Goal: Entertainment & Leisure: Consume media (video, audio)

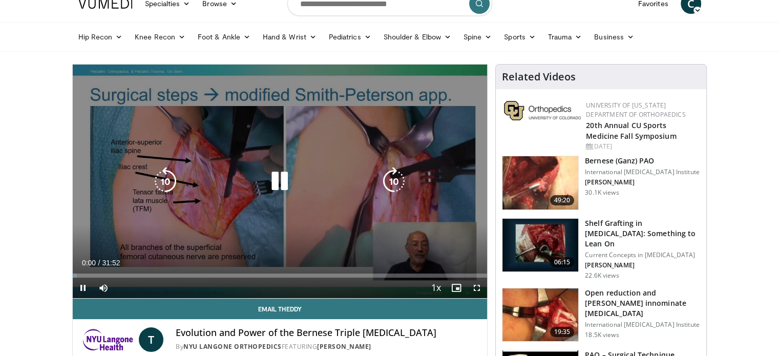
scroll to position [102, 0]
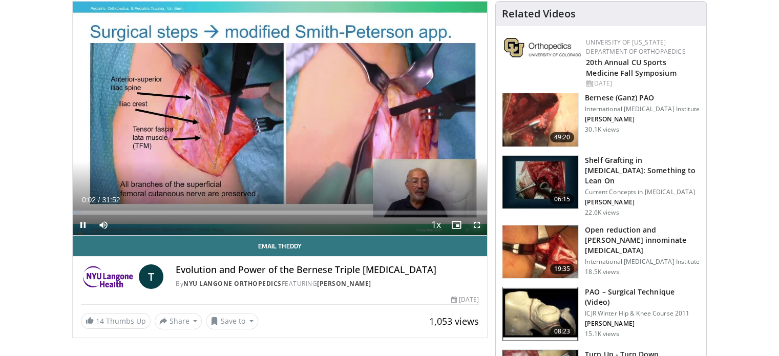
click at [476, 225] on span "Video Player" at bounding box center [477, 225] width 20 height 20
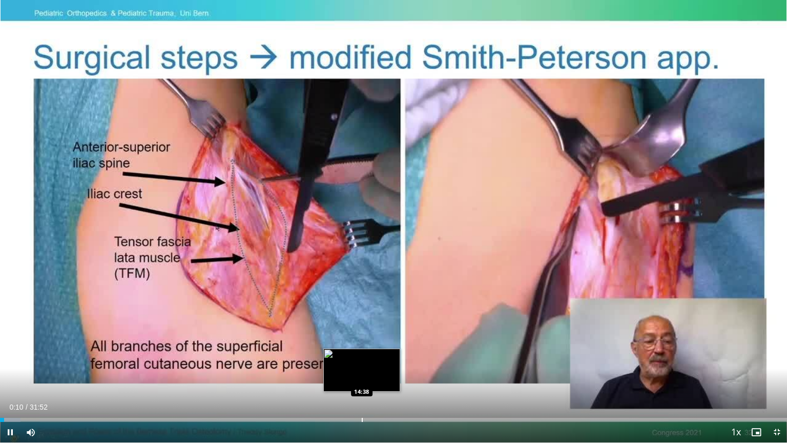
click at [361, 356] on div "Loaded : 2.62% 00:10 14:38" at bounding box center [393, 420] width 787 height 4
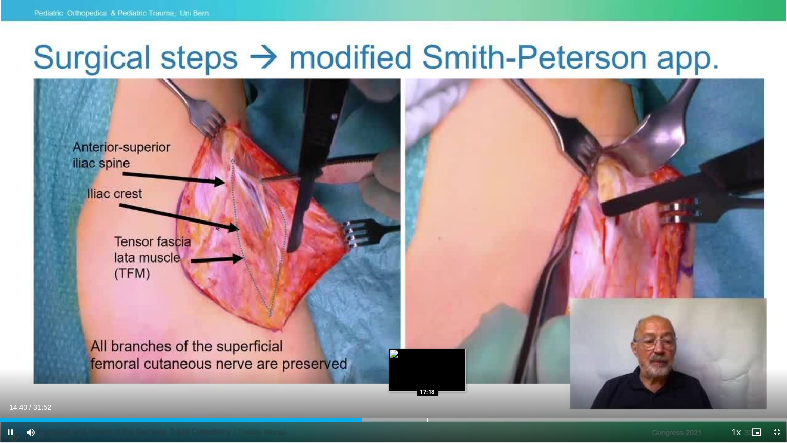
click at [427, 356] on div "Progress Bar" at bounding box center [427, 420] width 1 height 4
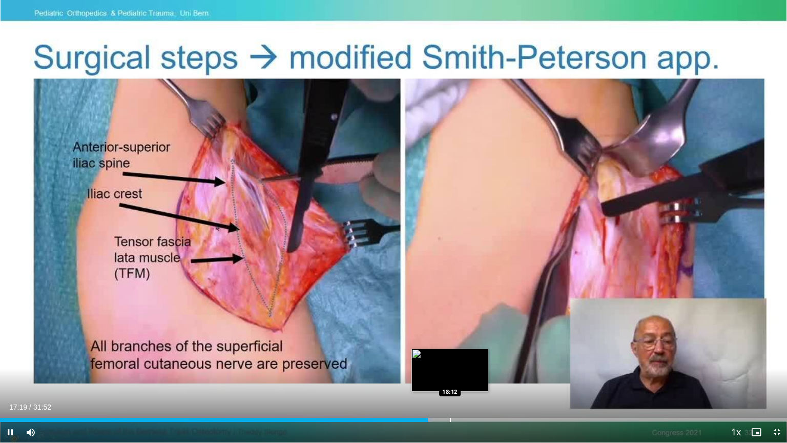
click at [449, 356] on div "Loaded : 54.97% 17:19 18:12" at bounding box center [393, 417] width 787 height 10
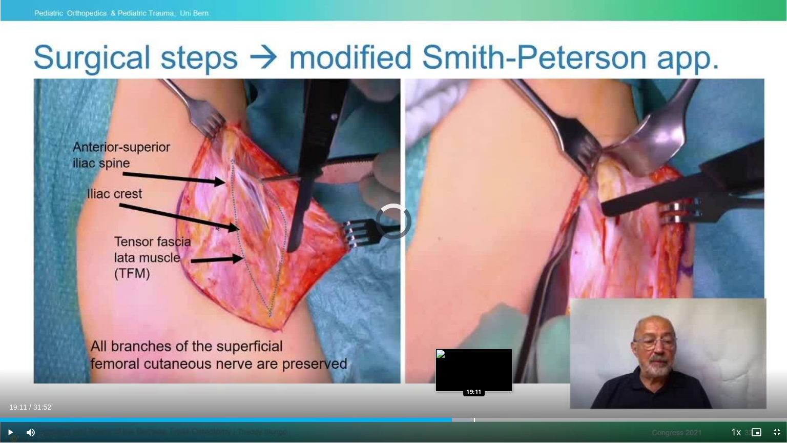
click at [474, 356] on div "Progress Bar" at bounding box center [474, 420] width 1 height 4
click at [486, 356] on div "Progress Bar" at bounding box center [486, 420] width 1 height 4
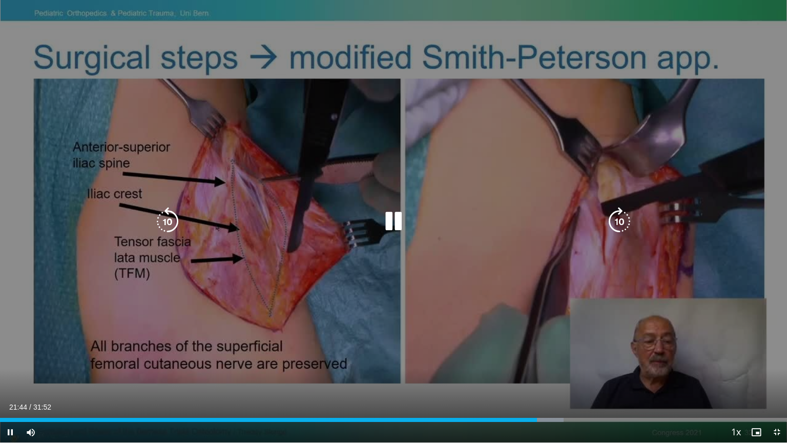
click at [339, 337] on div "10 seconds Tap to unmute" at bounding box center [393, 221] width 787 height 442
click at [462, 173] on div "10 seconds Tap to unmute" at bounding box center [393, 221] width 787 height 442
click at [334, 193] on div "10 seconds Tap to unmute" at bounding box center [393, 221] width 787 height 442
